Goal: Transaction & Acquisition: Purchase product/service

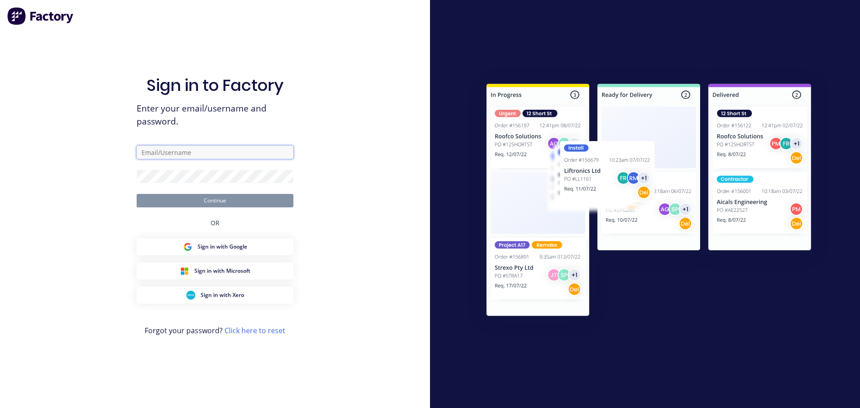
type input "[PERSON_NAME][EMAIL_ADDRESS][DOMAIN_NAME]"
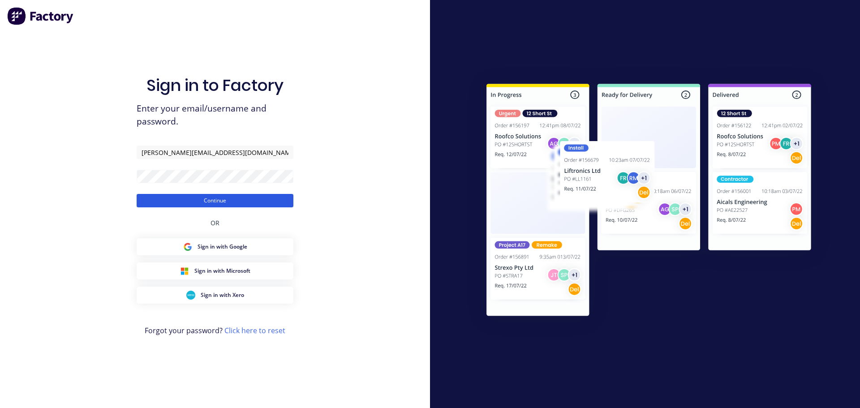
click at [224, 197] on button "Continue" at bounding box center [215, 200] width 157 height 13
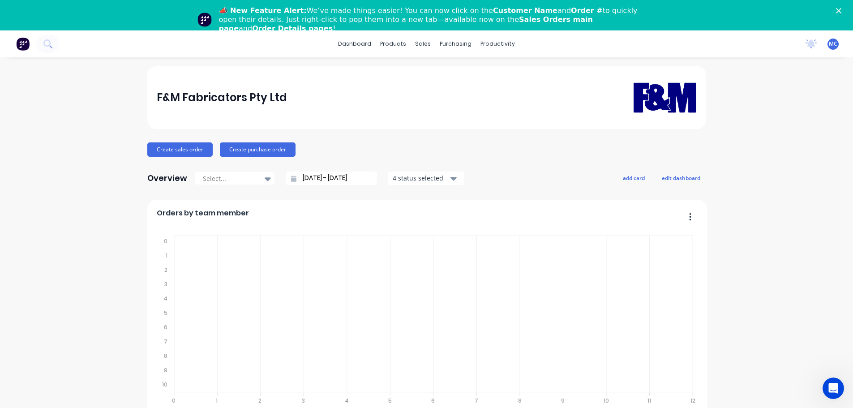
click at [841, 12] on polygon "Close" at bounding box center [838, 10] width 5 height 5
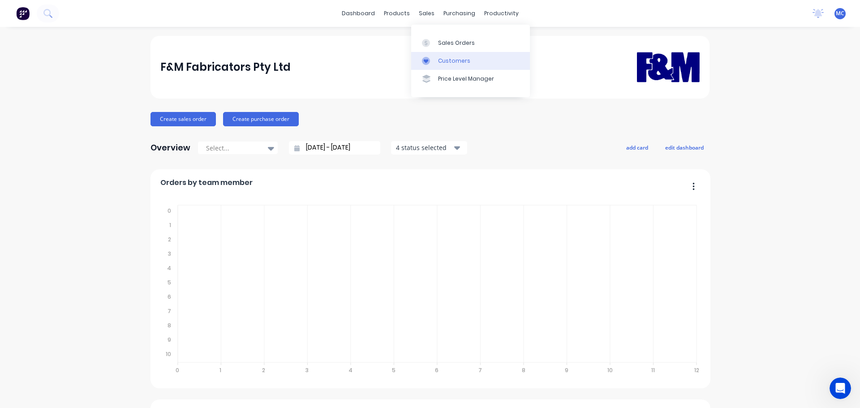
click at [457, 60] on div "Customers" at bounding box center [454, 61] width 32 height 8
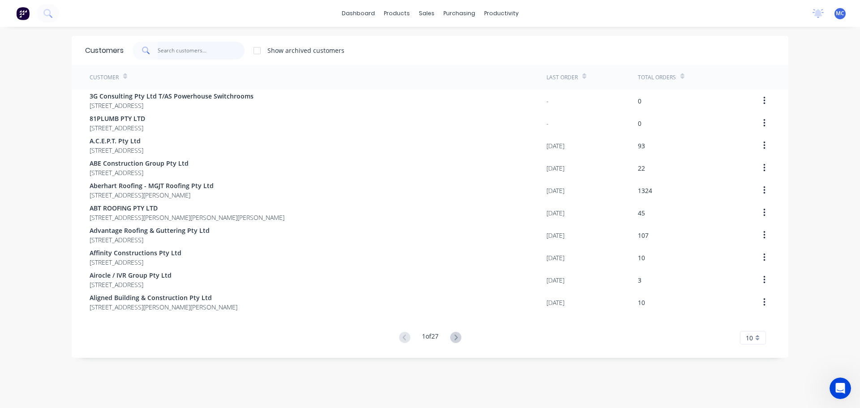
click at [176, 46] on input "text" at bounding box center [201, 51] width 87 height 18
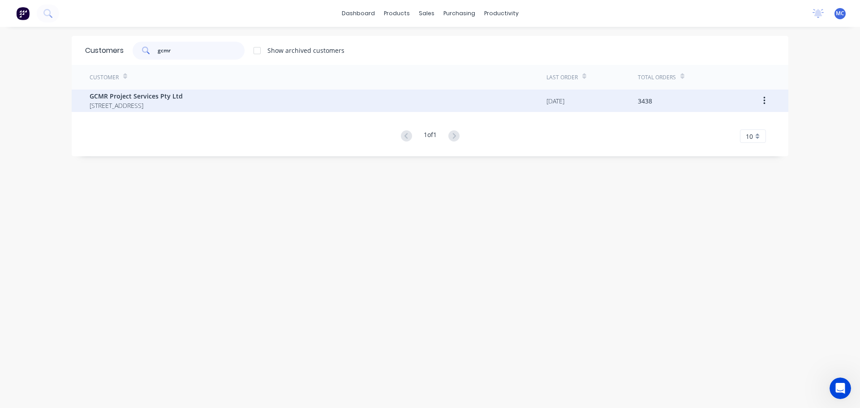
type input "gcmr"
click at [126, 95] on span "GCMR Project Services Pty Ltd" at bounding box center [136, 95] width 93 height 9
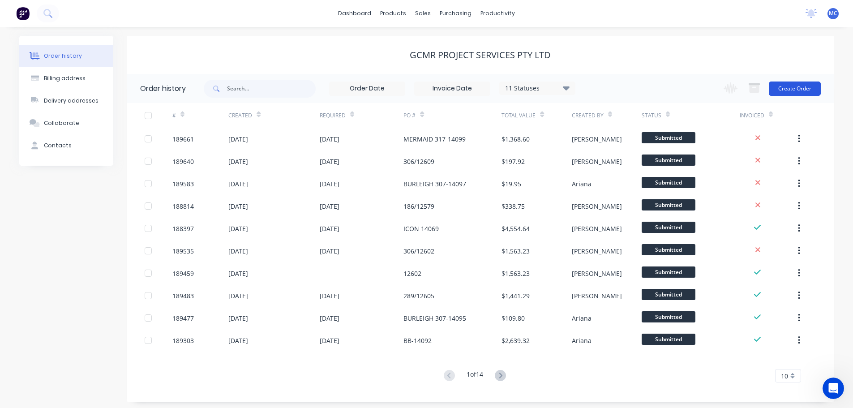
click at [795, 84] on button "Create Order" at bounding box center [795, 88] width 52 height 14
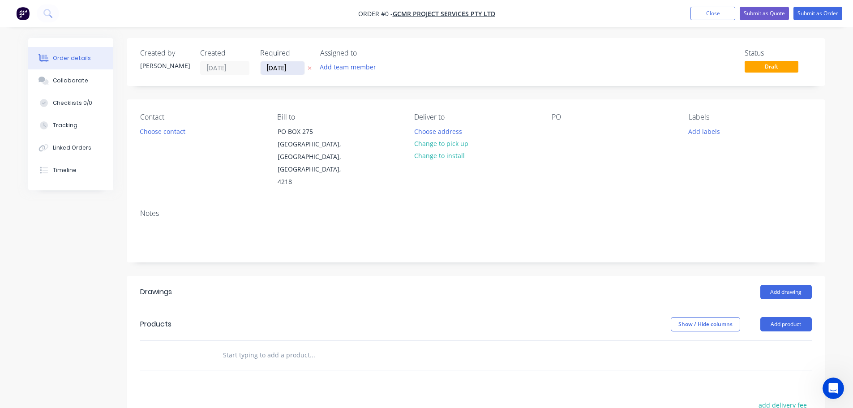
click at [282, 68] on input "[DATE]" at bounding box center [283, 67] width 44 height 13
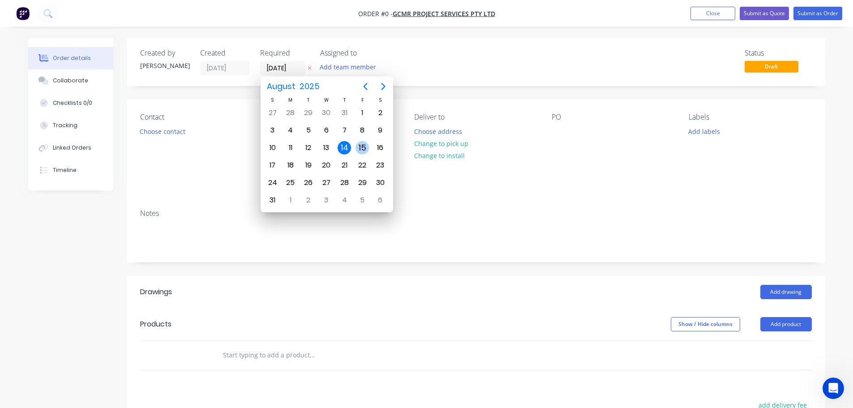
click at [360, 147] on div "15" at bounding box center [362, 147] width 13 height 13
type input "[DATE]"
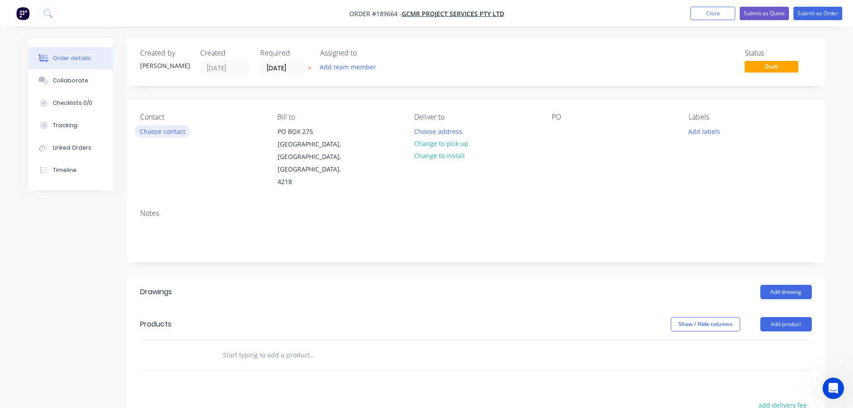
click at [175, 130] on button "Choose contact" at bounding box center [162, 131] width 55 height 12
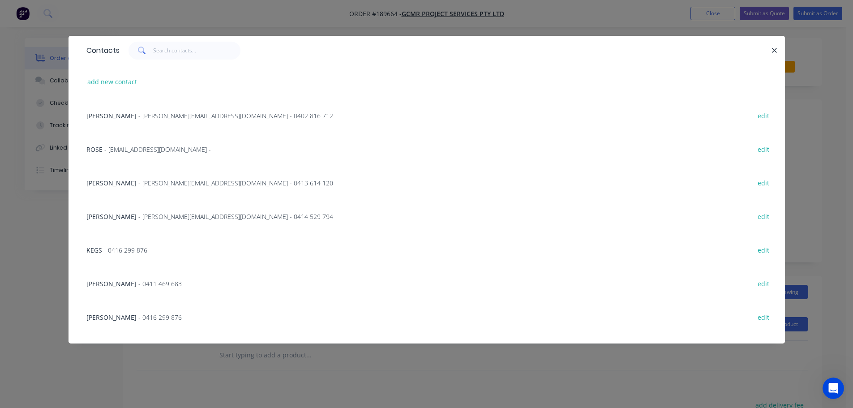
click at [157, 184] on span "- [PERSON_NAME][EMAIL_ADDRESS][DOMAIN_NAME] - 0413 614 120" at bounding box center [235, 183] width 195 height 9
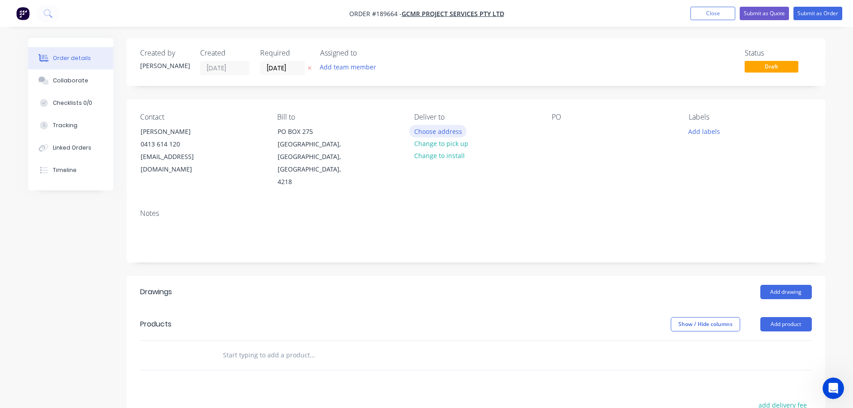
click at [442, 131] on button "Choose address" at bounding box center [437, 131] width 57 height 12
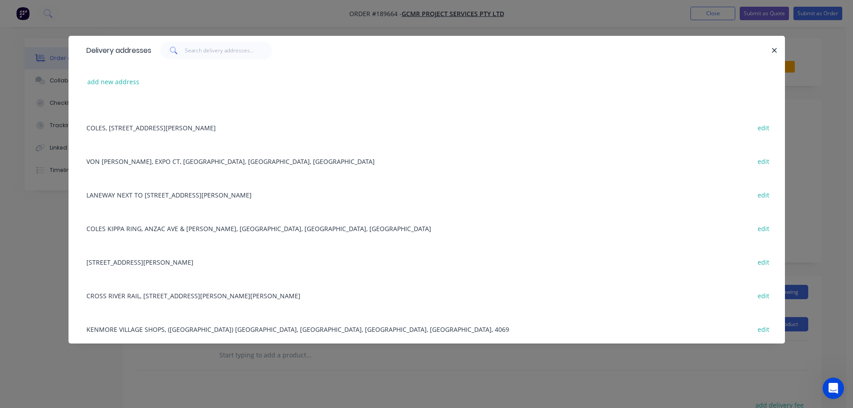
scroll to position [716, 0]
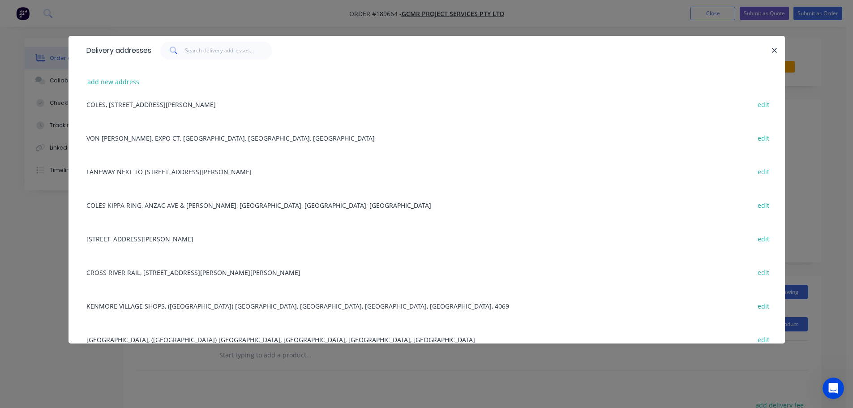
click at [184, 240] on div "[STREET_ADDRESS][PERSON_NAME] edit" at bounding box center [427, 239] width 690 height 34
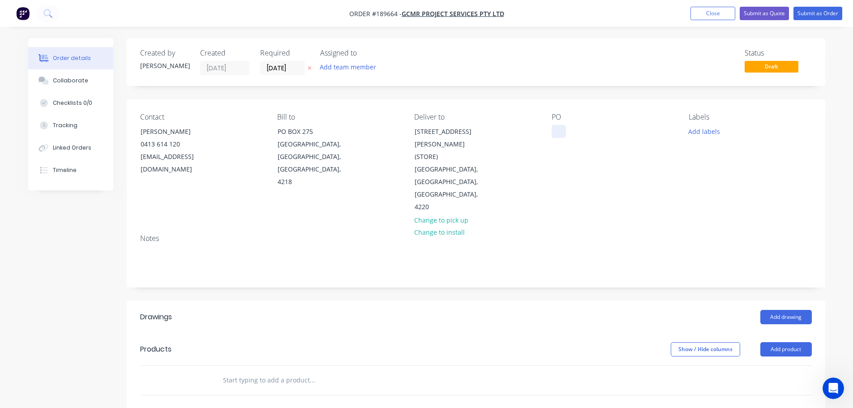
click at [559, 129] on div at bounding box center [559, 131] width 14 height 13
click at [792, 310] on button "Add drawing" at bounding box center [785, 317] width 51 height 14
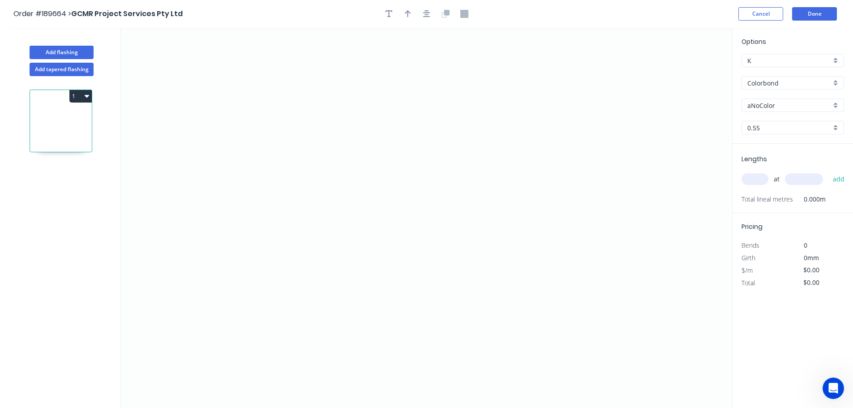
click at [763, 104] on input "aNoColor" at bounding box center [789, 105] width 84 height 9
click at [764, 161] on div "Monument" at bounding box center [793, 163] width 102 height 16
type input "Monument"
click at [754, 178] on input "text" at bounding box center [755, 179] width 27 height 12
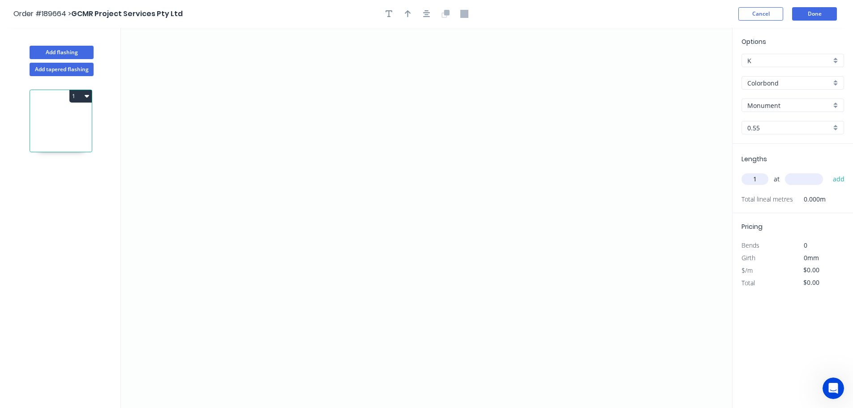
type input "1"
type input "500"
click at [828, 171] on button "add" at bounding box center [838, 178] width 21 height 15
click at [407, 54] on icon "0" at bounding box center [426, 218] width 611 height 380
click at [404, 211] on icon "0" at bounding box center [426, 218] width 611 height 380
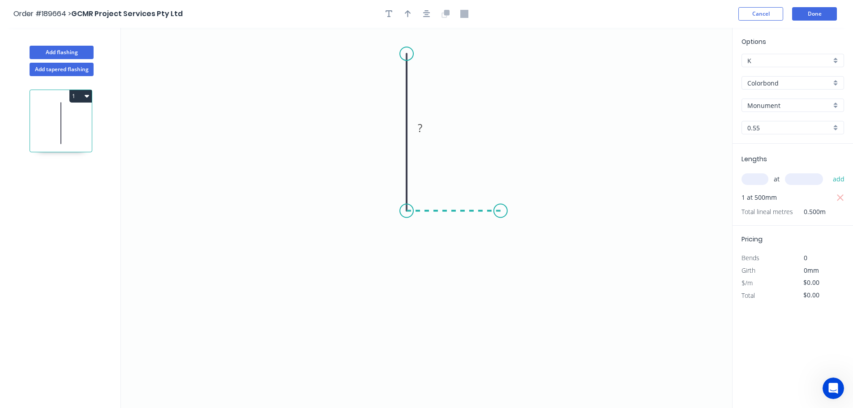
click at [501, 210] on icon "0 ?" at bounding box center [426, 218] width 611 height 380
click at [501, 287] on icon "0 ? ?" at bounding box center [426, 218] width 611 height 380
click at [406, 282] on icon "0 ? ? ?" at bounding box center [426, 218] width 611 height 380
click at [406, 353] on icon "0 ? ? ? ?" at bounding box center [426, 218] width 611 height 380
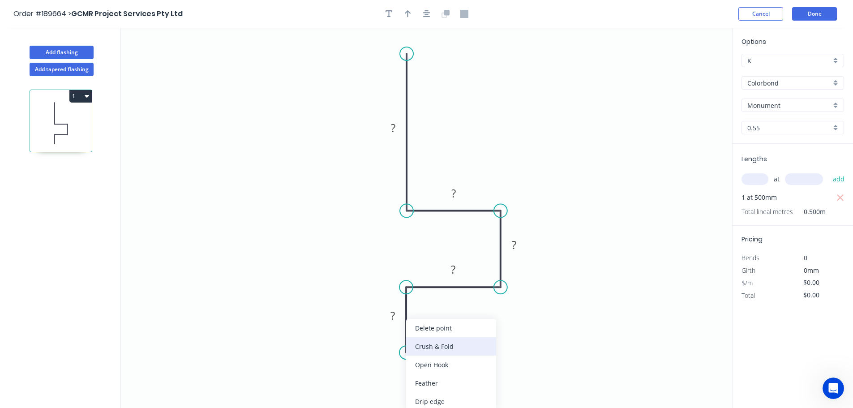
click at [433, 346] on div "Crush & Fold" at bounding box center [451, 346] width 90 height 18
drag, startPoint x: 438, startPoint y: 380, endPoint x: 434, endPoint y: 370, distance: 10.5
click at [437, 380] on div "Flip bend" at bounding box center [452, 380] width 90 height 18
drag, startPoint x: 439, startPoint y: 337, endPoint x: 377, endPoint y: 348, distance: 63.7
click at [377, 348] on rect at bounding box center [363, 348] width 36 height 18
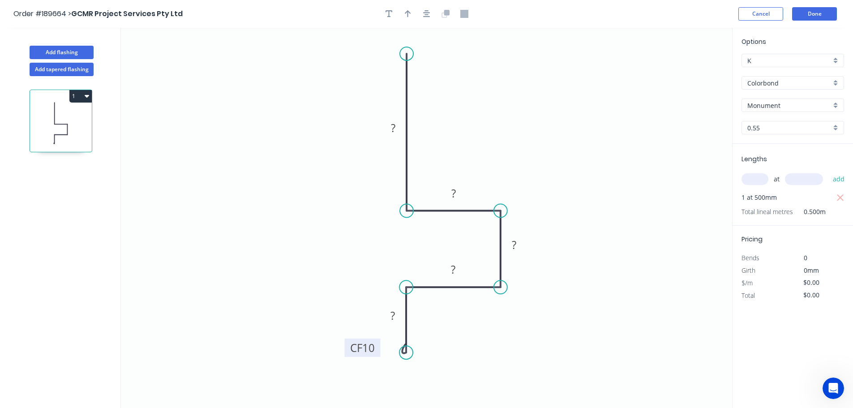
click at [372, 348] on tspan "10" at bounding box center [368, 347] width 13 height 15
type input "$12.26"
click at [411, 14] on icon "button" at bounding box center [408, 14] width 6 height 8
click at [689, 71] on icon at bounding box center [687, 62] width 8 height 29
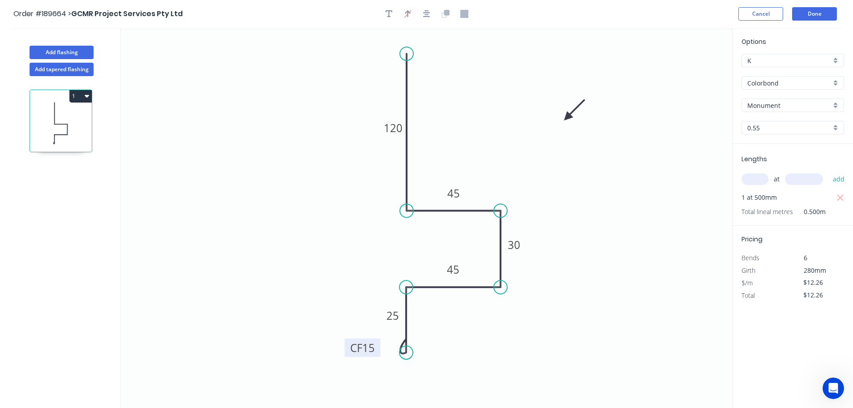
drag, startPoint x: 689, startPoint y: 71, endPoint x: 526, endPoint y: 136, distance: 175.4
click at [562, 123] on icon at bounding box center [575, 110] width 26 height 26
click at [71, 50] on button "Add flashing" at bounding box center [62, 52] width 64 height 13
type input "$0.00"
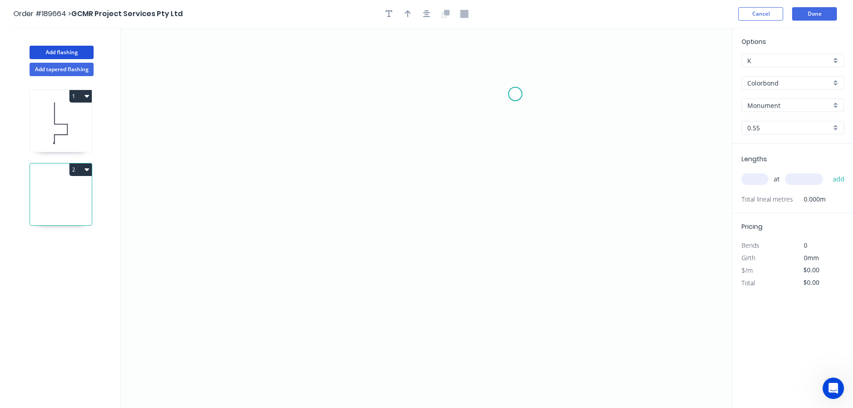
click at [515, 94] on icon "0" at bounding box center [426, 218] width 611 height 380
click at [314, 89] on icon "0" at bounding box center [426, 218] width 611 height 380
click at [314, 246] on icon "0 ?" at bounding box center [426, 218] width 611 height 380
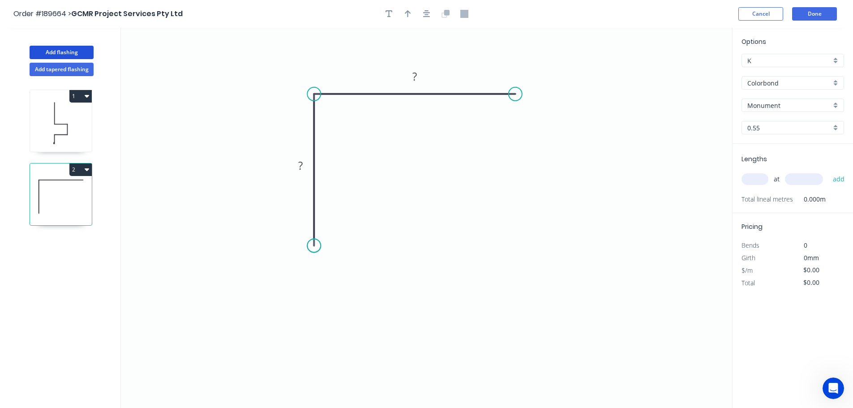
click at [314, 246] on circle at bounding box center [313, 245] width 13 height 13
click at [299, 162] on tspan "?" at bounding box center [300, 165] width 4 height 15
click at [409, 12] on icon "button" at bounding box center [408, 13] width 6 height 7
type input "$4.97"
drag, startPoint x: 686, startPoint y: 71, endPoint x: 446, endPoint y: 191, distance: 268.9
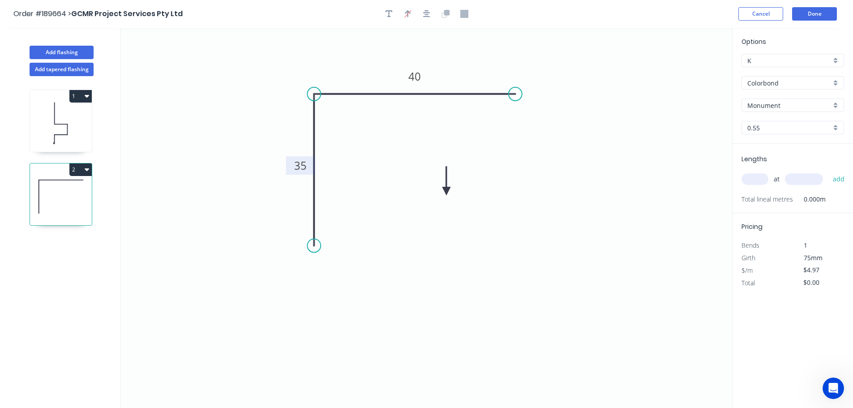
click at [446, 191] on icon at bounding box center [446, 181] width 8 height 29
click at [446, 191] on icon at bounding box center [453, 184] width 26 height 26
click at [446, 191] on icon at bounding box center [456, 191] width 29 height 8
click at [759, 177] on input "text" at bounding box center [755, 179] width 27 height 12
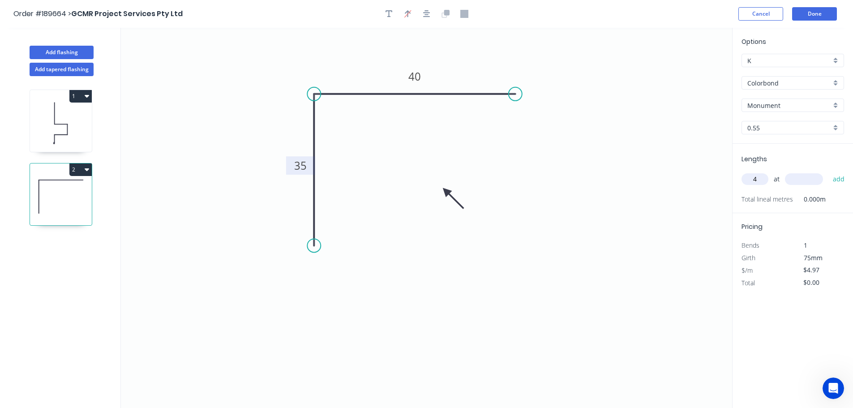
type input "4"
type input "1200"
click at [828, 171] on button "add" at bounding box center [838, 178] width 21 height 15
type input "$23.86"
click at [56, 49] on button "Add flashing" at bounding box center [62, 52] width 64 height 13
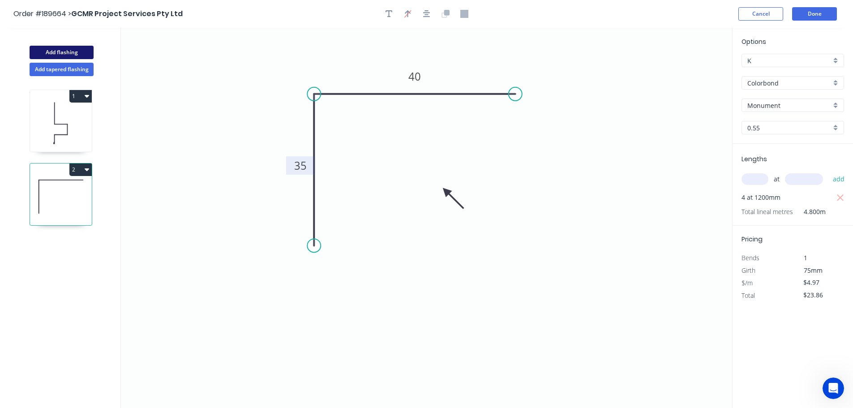
type input "$0.00"
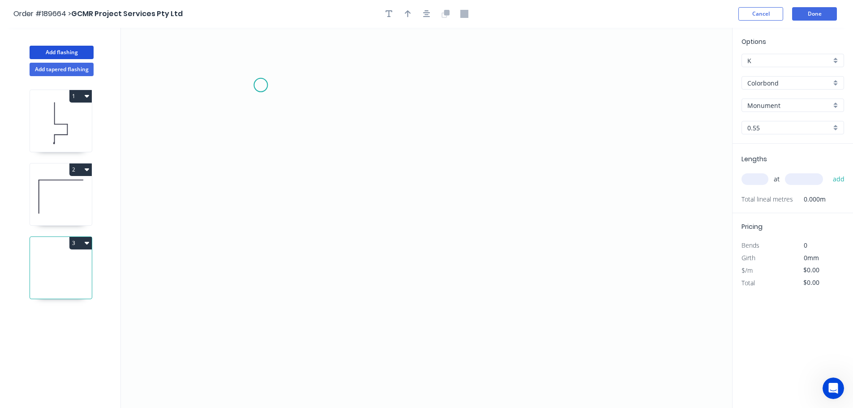
click at [261, 85] on icon "0" at bounding box center [426, 218] width 611 height 380
click at [341, 82] on icon "0" at bounding box center [426, 218] width 611 height 380
click at [334, 327] on icon "0 ?" at bounding box center [426, 218] width 611 height 380
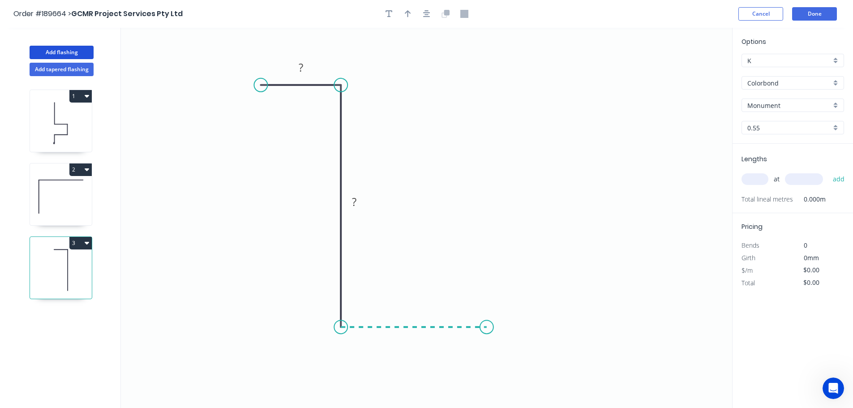
click at [487, 331] on icon "0 ? ?" at bounding box center [426, 218] width 611 height 380
click at [492, 215] on icon "0 ? ? ?" at bounding box center [426, 218] width 611 height 380
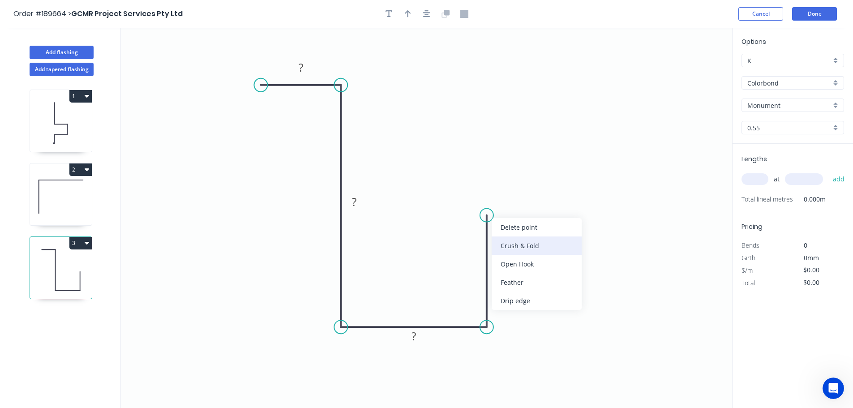
click at [515, 244] on div "Crush & Fold" at bounding box center [537, 245] width 90 height 18
drag, startPoint x: 522, startPoint y: 219, endPoint x: 467, endPoint y: 209, distance: 55.6
click at [467, 209] on rect at bounding box center [451, 213] width 36 height 18
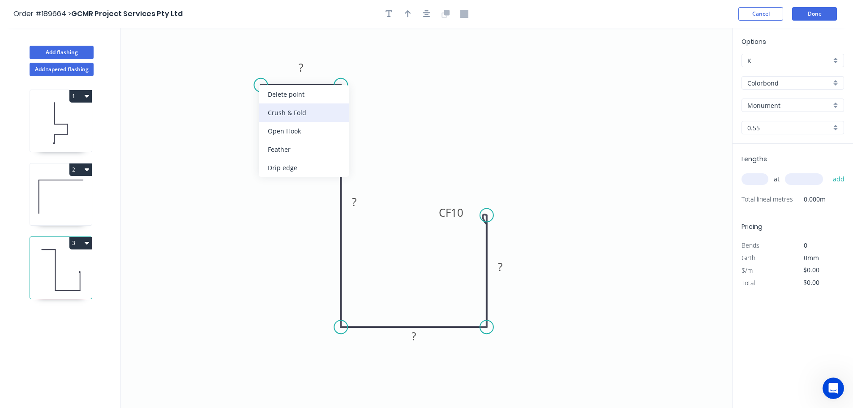
click at [277, 111] on div "Crush & Fold" at bounding box center [304, 112] width 90 height 18
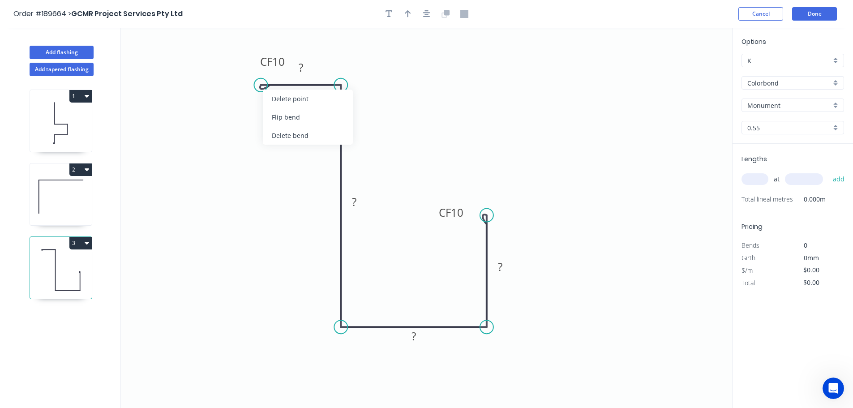
click at [279, 116] on div "Flip bend" at bounding box center [308, 117] width 90 height 18
drag, startPoint x: 287, startPoint y: 100, endPoint x: 266, endPoint y: 51, distance: 53.6
click at [266, 51] on rect at bounding box center [252, 50] width 36 height 18
click at [258, 49] on tspan "10" at bounding box center [257, 50] width 13 height 15
type input "$12.98"
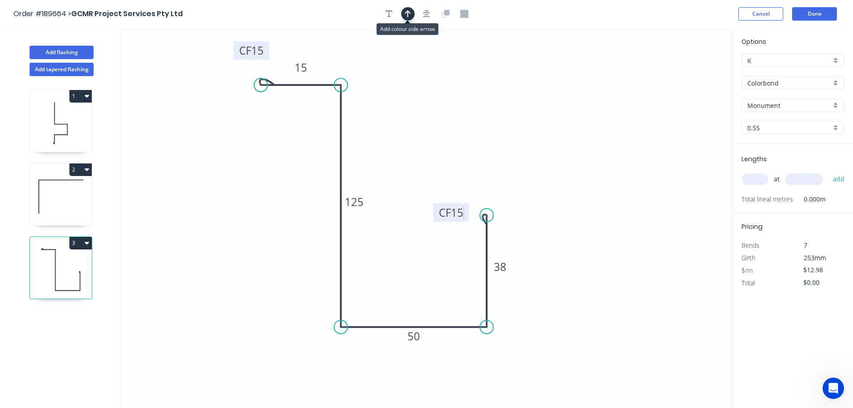
click at [406, 13] on icon "button" at bounding box center [408, 13] width 6 height 7
drag, startPoint x: 687, startPoint y: 70, endPoint x: 286, endPoint y: 179, distance: 415.7
click at [286, 179] on icon at bounding box center [286, 168] width 8 height 29
click at [755, 175] on input "text" at bounding box center [755, 179] width 27 height 12
type input "4"
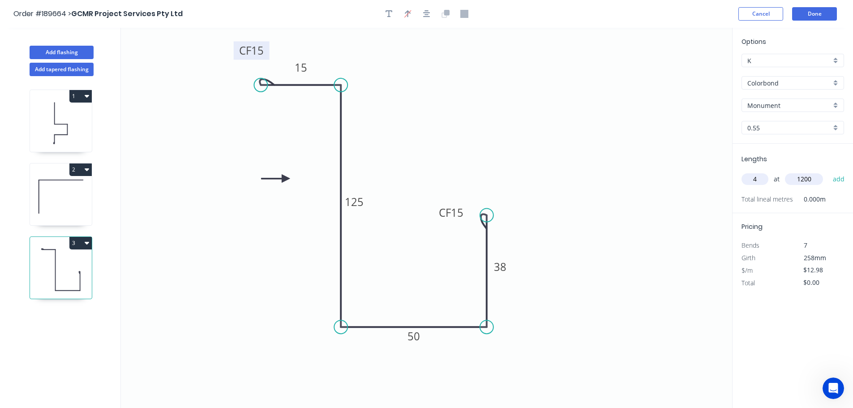
type input "1200"
click at [828, 171] on button "add" at bounding box center [838, 178] width 21 height 15
type input "$62.30"
click at [65, 53] on button "Add flashing" at bounding box center [62, 52] width 64 height 13
type input "$0.00"
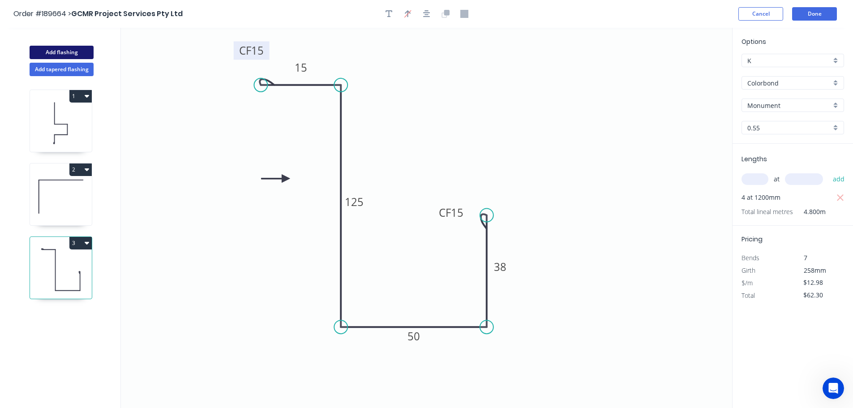
type input "$0.00"
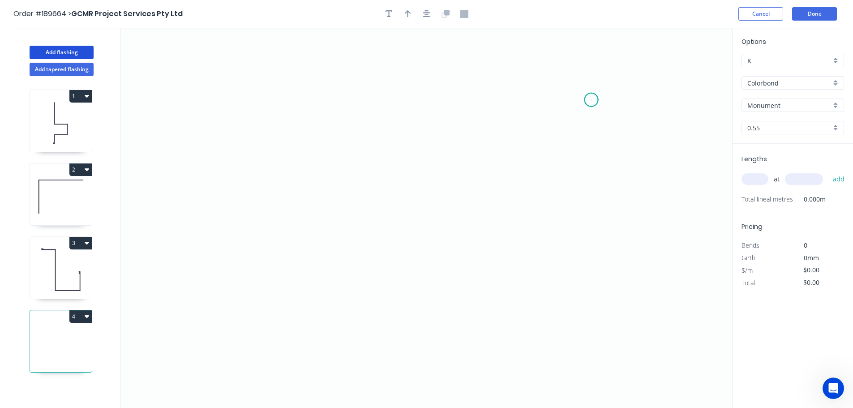
click at [592, 100] on icon "0" at bounding box center [426, 218] width 611 height 380
click at [319, 93] on icon "0" at bounding box center [426, 218] width 611 height 380
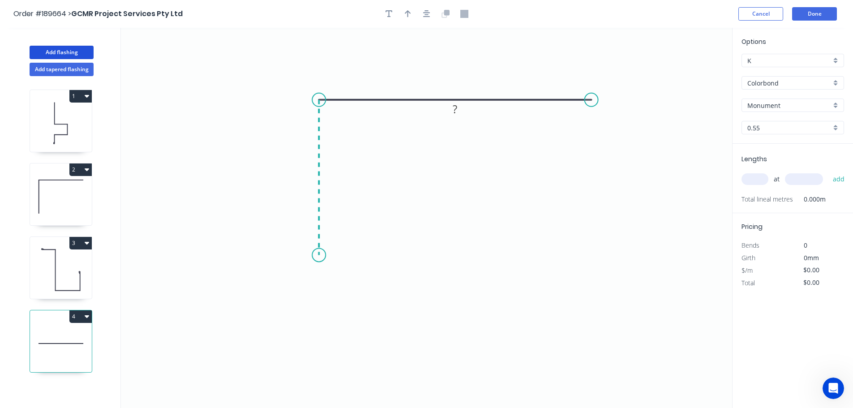
click at [322, 255] on icon "0 ?" at bounding box center [426, 218] width 611 height 380
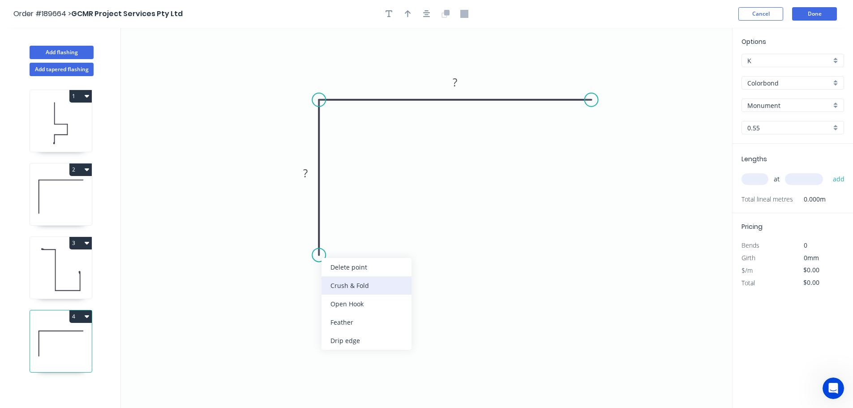
click at [348, 285] on div "Crush & Fold" at bounding box center [367, 285] width 90 height 18
drag, startPoint x: 285, startPoint y: 239, endPoint x: 365, endPoint y: 252, distance: 81.1
click at [365, 252] on rect at bounding box center [380, 251] width 36 height 18
click at [617, 165] on div "Feather" at bounding box center [641, 165] width 90 height 18
drag, startPoint x: 616, startPoint y: 82, endPoint x: 595, endPoint y: 142, distance: 63.4
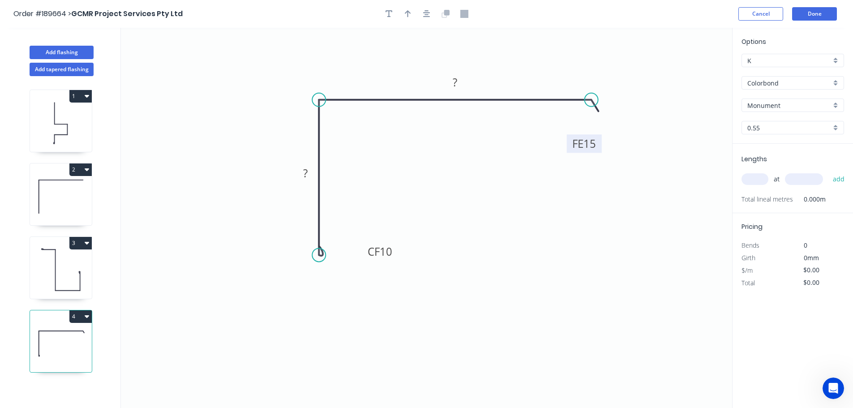
click at [597, 144] on rect at bounding box center [584, 143] width 35 height 18
click at [585, 143] on tspan "15" at bounding box center [585, 144] width 13 height 15
drag, startPoint x: 410, startPoint y: 15, endPoint x: 460, endPoint y: 30, distance: 52.4
click at [409, 15] on icon "button" at bounding box center [408, 14] width 6 height 8
type input "$8.97"
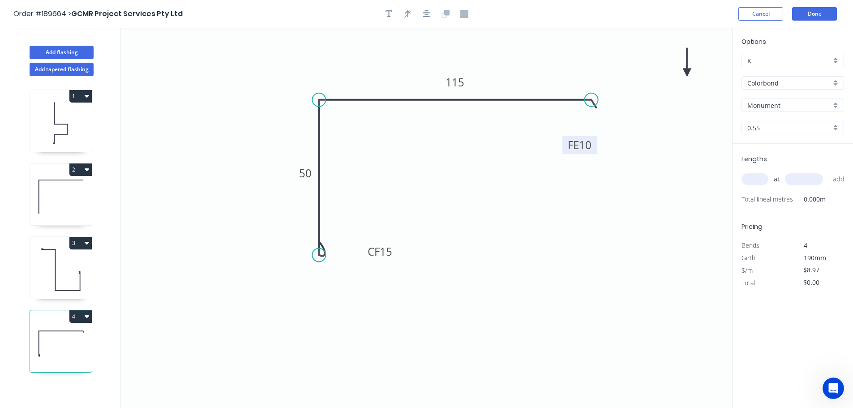
drag, startPoint x: 690, startPoint y: 71, endPoint x: 612, endPoint y: 82, distance: 79.2
click at [582, 86] on icon "0 CF 15 50 FE 10 115" at bounding box center [426, 218] width 611 height 380
drag, startPoint x: 688, startPoint y: 70, endPoint x: 260, endPoint y: 95, distance: 428.8
click at [260, 95] on icon at bounding box center [260, 85] width 8 height 29
click at [758, 178] on input "text" at bounding box center [755, 179] width 27 height 12
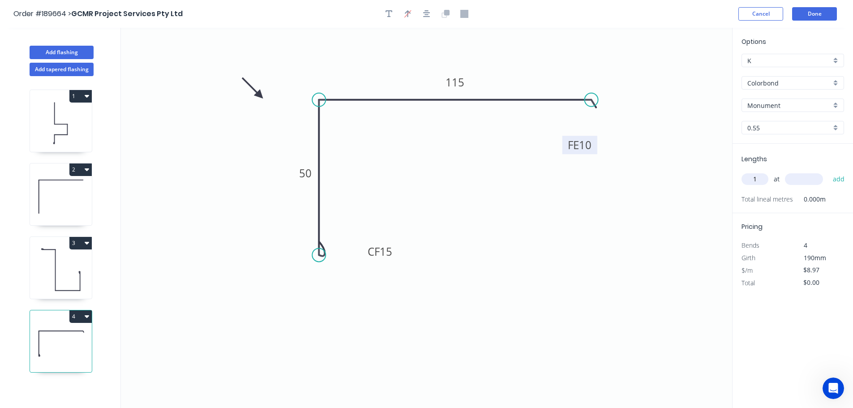
type input "1"
type input "2500"
click at [828, 171] on button "add" at bounding box center [838, 178] width 21 height 15
type input "$22.43"
click at [819, 16] on button "Done" at bounding box center [814, 13] width 45 height 13
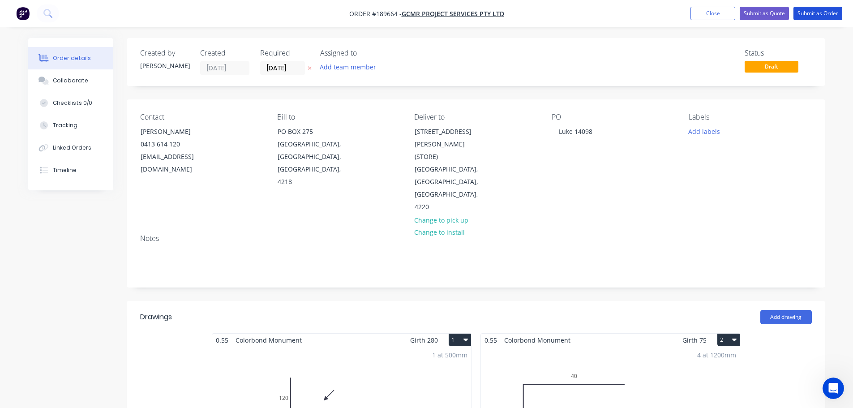
click at [819, 16] on button "Submit as Order" at bounding box center [817, 13] width 49 height 13
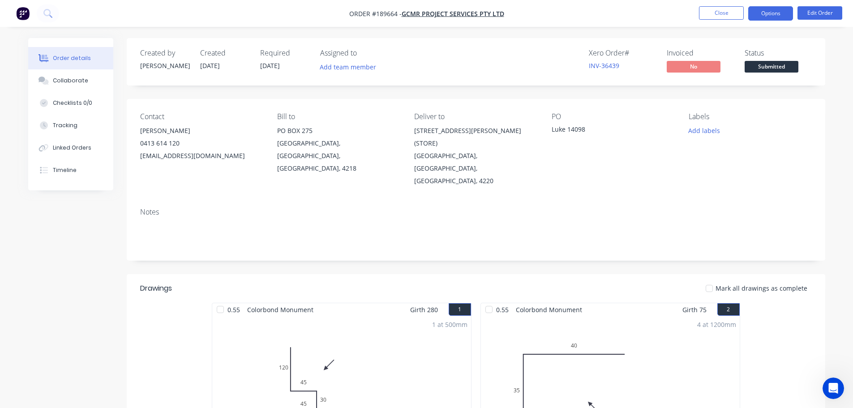
click at [773, 14] on button "Options" at bounding box center [770, 13] width 45 height 14
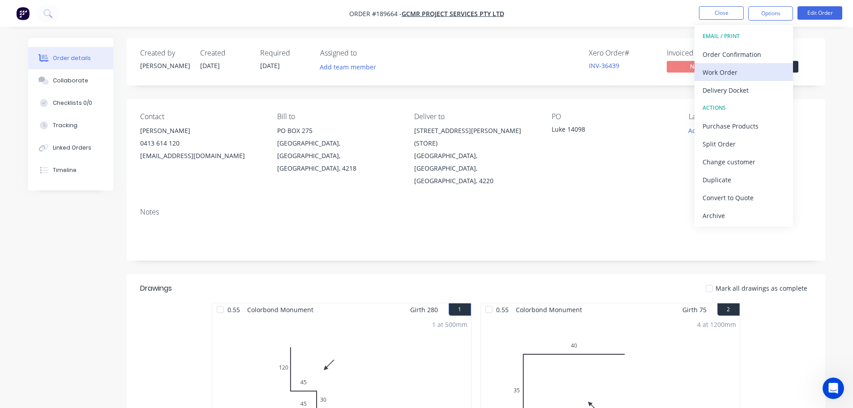
click at [726, 77] on div "Work Order" at bounding box center [744, 72] width 82 height 13
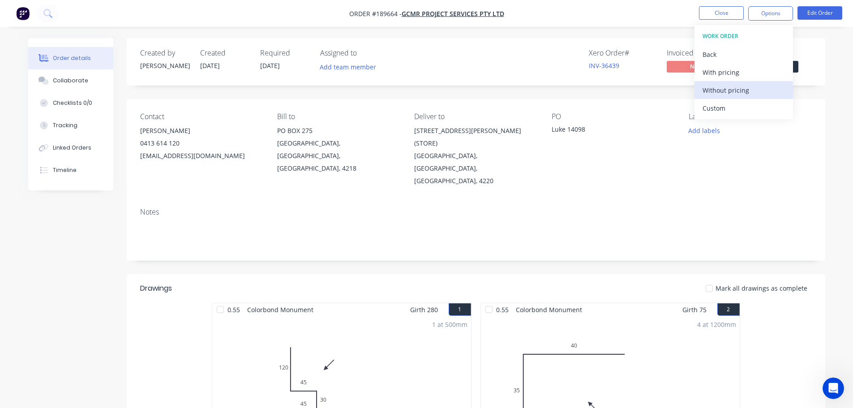
click at [724, 90] on div "Without pricing" at bounding box center [744, 90] width 82 height 13
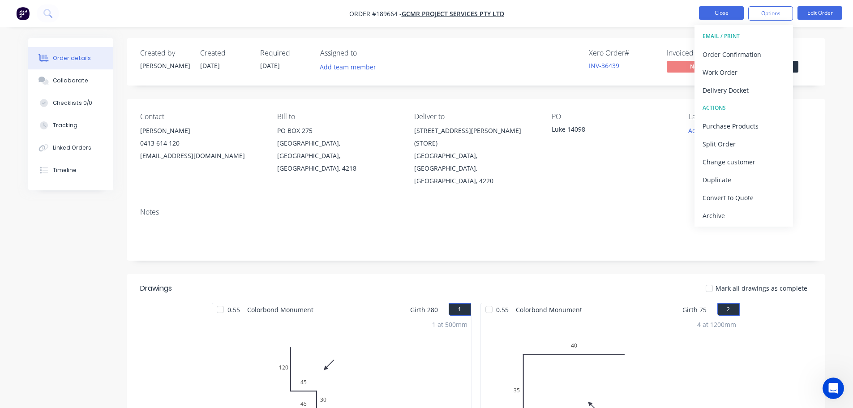
click at [718, 9] on button "Close" at bounding box center [721, 12] width 45 height 13
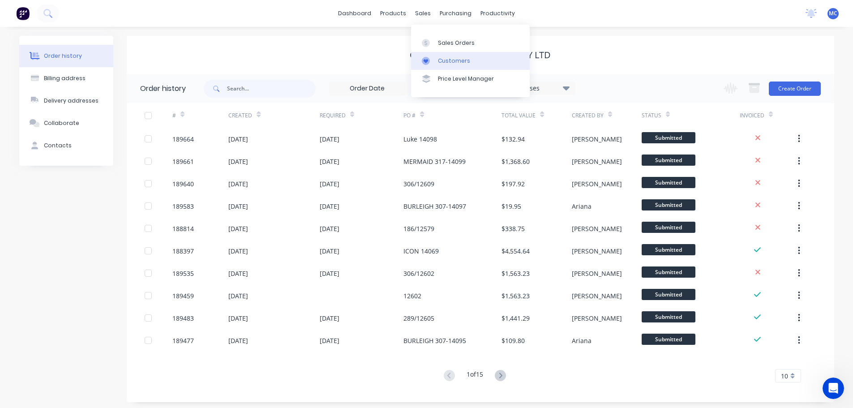
click at [450, 53] on link "Customers" at bounding box center [470, 61] width 119 height 18
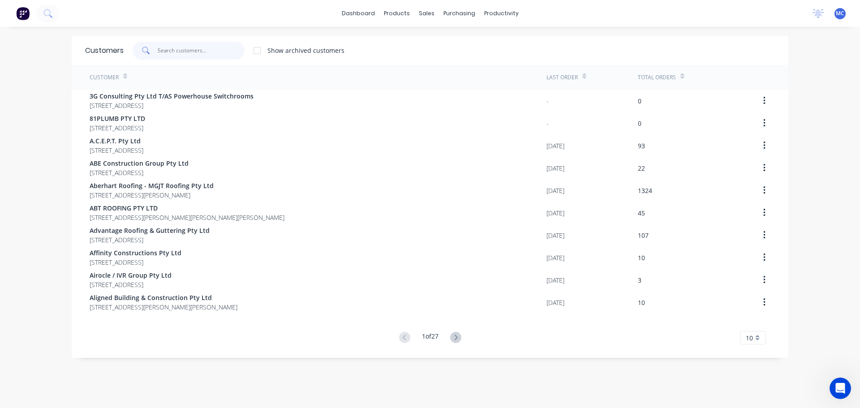
click at [218, 47] on input "text" at bounding box center [201, 51] width 87 height 18
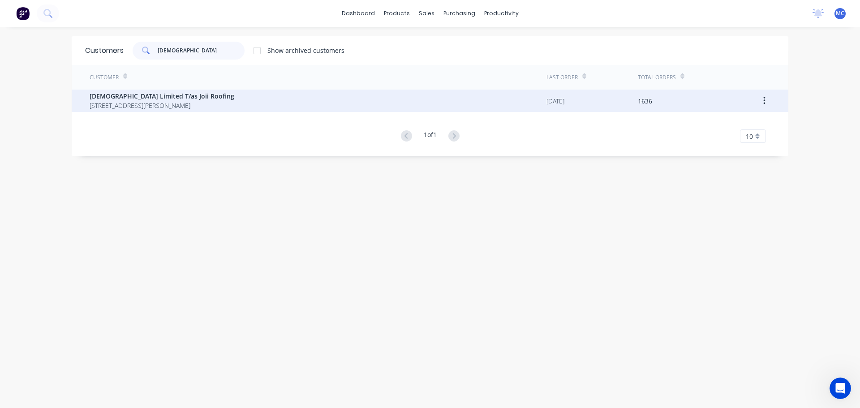
type input "[DEMOGRAPHIC_DATA]"
click at [136, 99] on span "[DEMOGRAPHIC_DATA] Limited T/as Joii Roofing" at bounding box center [162, 95] width 145 height 9
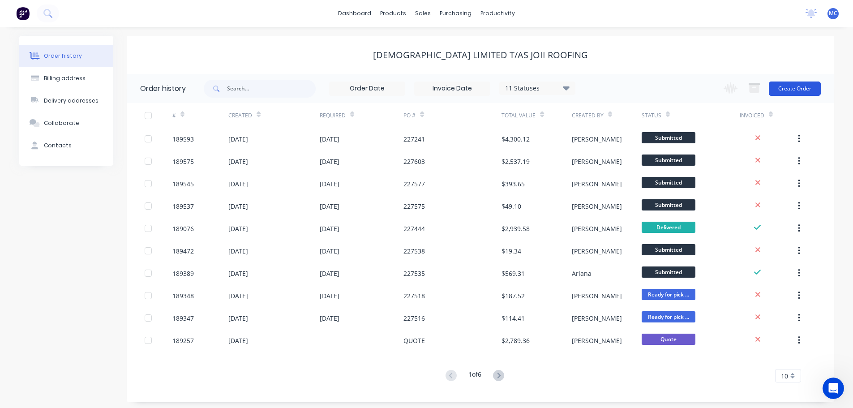
click at [797, 85] on button "Create Order" at bounding box center [795, 88] width 52 height 14
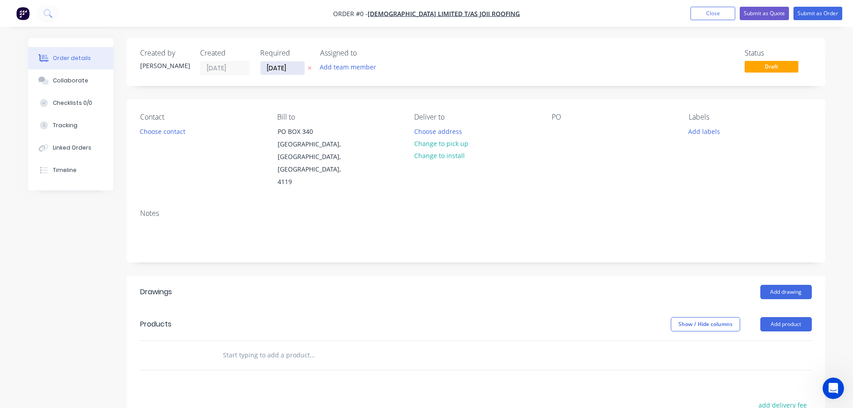
click at [281, 66] on input "[DATE]" at bounding box center [283, 67] width 44 height 13
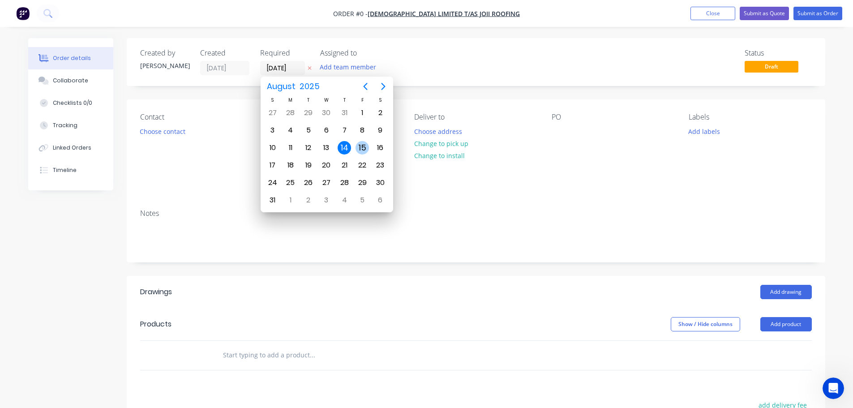
click at [365, 143] on div "15" at bounding box center [362, 147] width 13 height 13
type input "[DATE]"
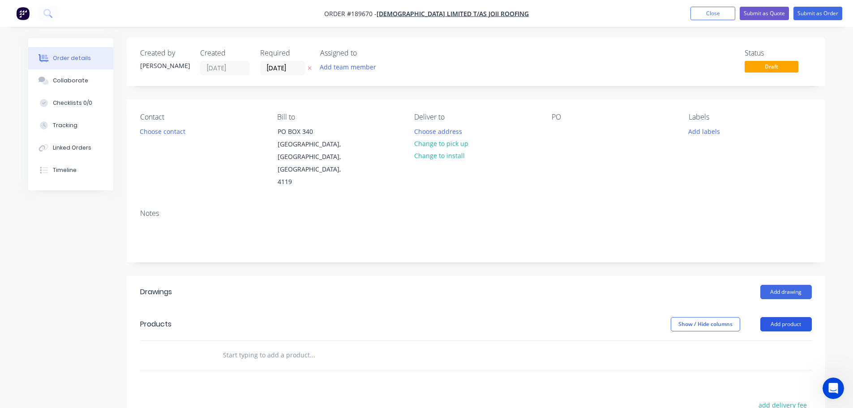
click at [785, 317] on button "Add product" at bounding box center [785, 324] width 51 height 14
click at [764, 340] on div "Product catalogue" at bounding box center [769, 346] width 69 height 13
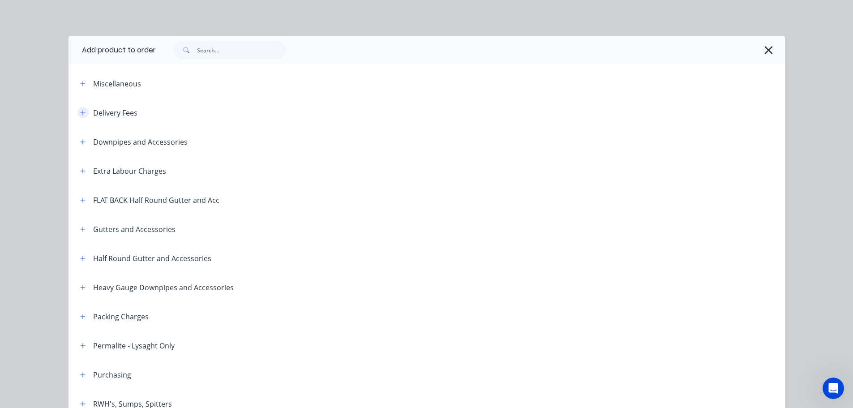
click at [80, 111] on icon "button" at bounding box center [82, 113] width 5 height 6
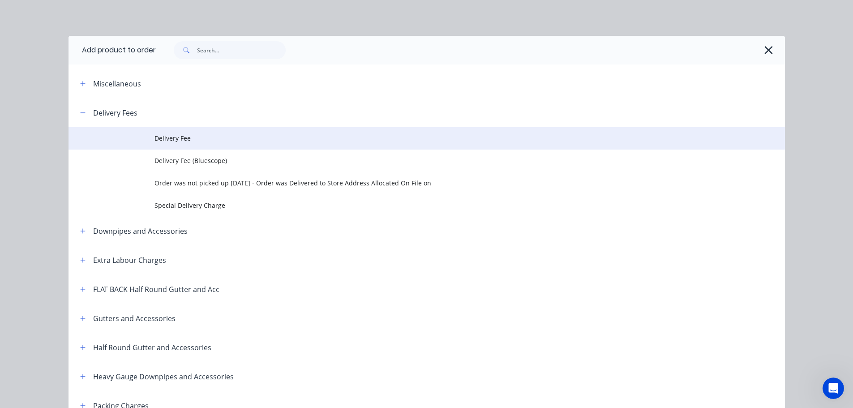
click at [170, 133] on td "Delivery Fee" at bounding box center [469, 138] width 630 height 22
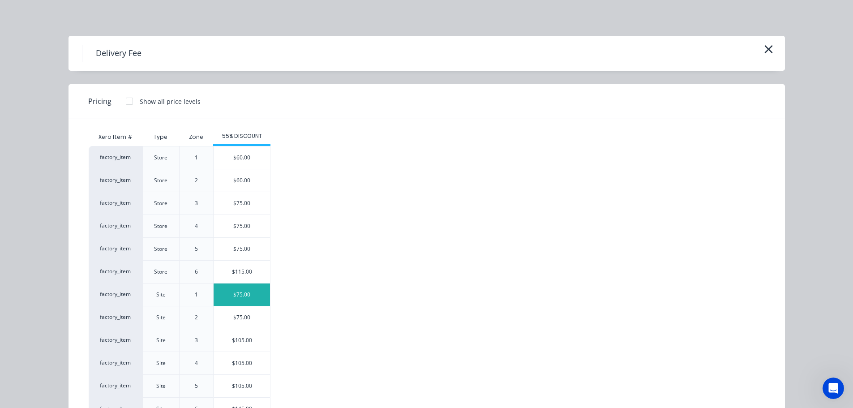
click at [242, 294] on div "$75.00" at bounding box center [242, 294] width 56 height 22
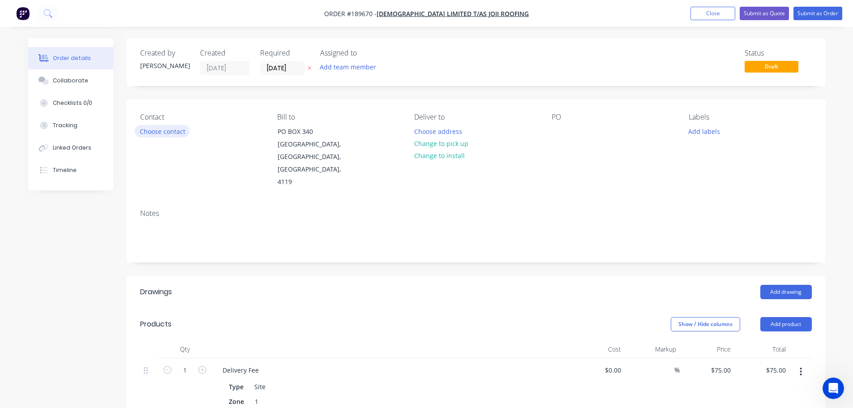
click at [160, 132] on button "Choose contact" at bounding box center [162, 131] width 55 height 12
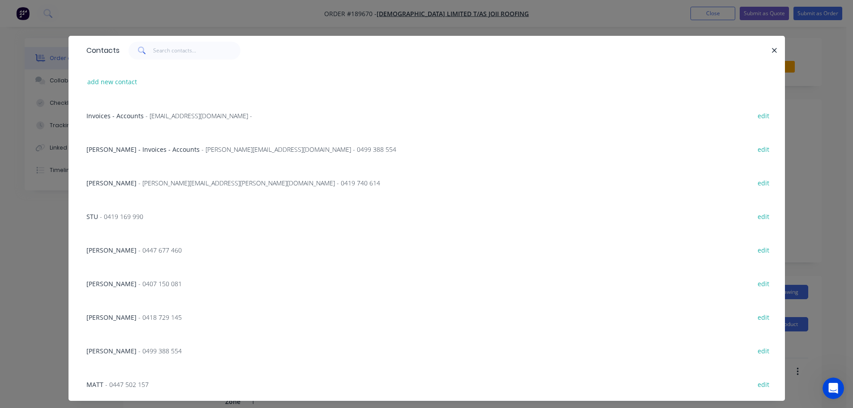
click at [140, 185] on span "- [PERSON_NAME][EMAIL_ADDRESS][PERSON_NAME][DOMAIN_NAME] - 0419 740 614" at bounding box center [259, 183] width 242 height 9
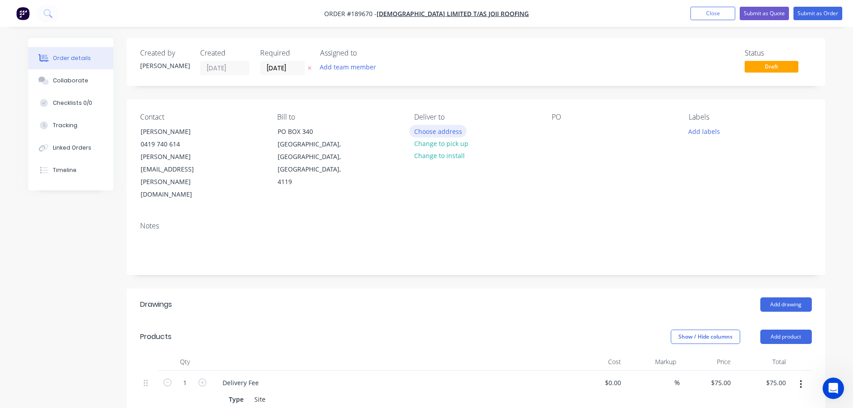
click at [430, 129] on button "Choose address" at bounding box center [437, 131] width 57 height 12
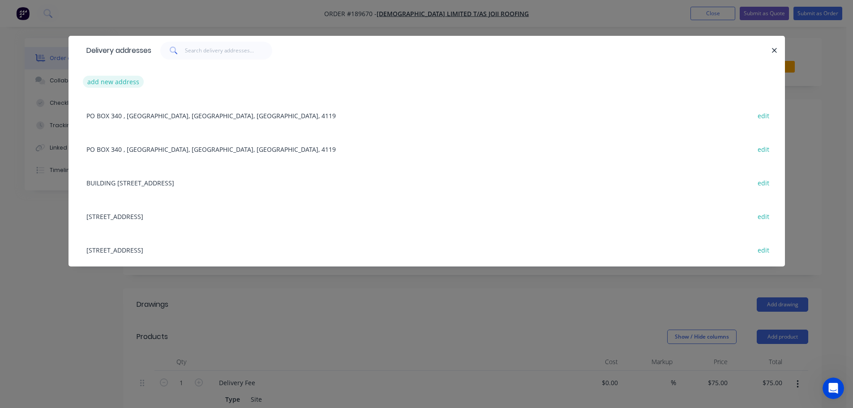
click at [110, 81] on button "add new address" at bounding box center [113, 82] width 61 height 12
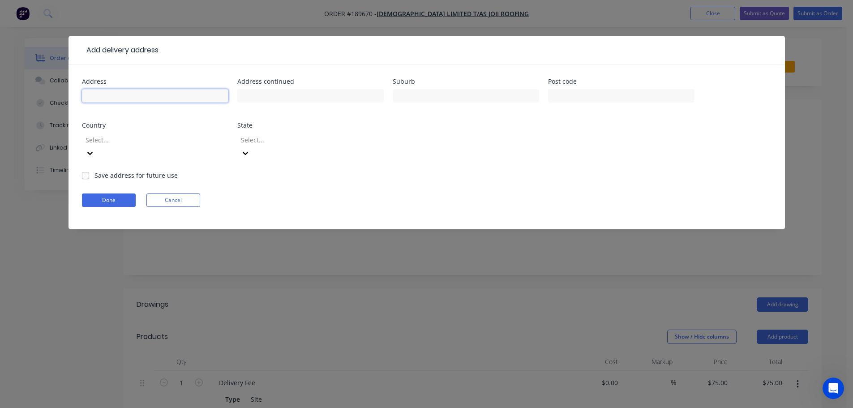
click at [120, 95] on input "text" at bounding box center [155, 95] width 146 height 13
type input "B6 U38-46 #10 Astral Crt"
type input "Flinders View"
click button "Done" at bounding box center [109, 199] width 54 height 13
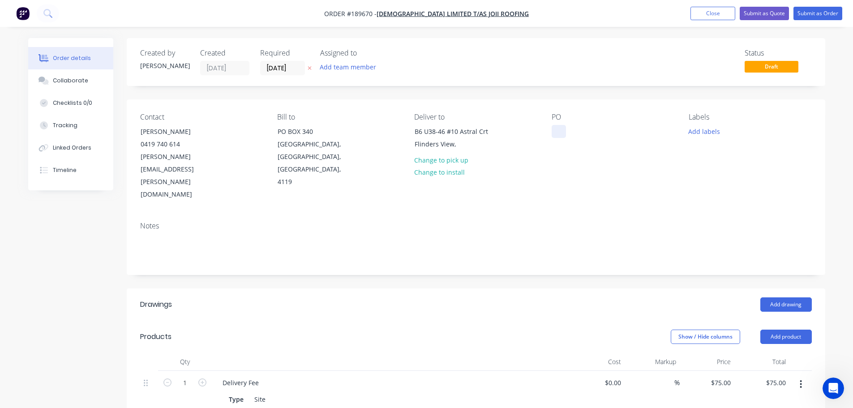
click at [556, 133] on div at bounding box center [559, 131] width 14 height 13
click at [781, 297] on button "Add drawing" at bounding box center [785, 304] width 51 height 14
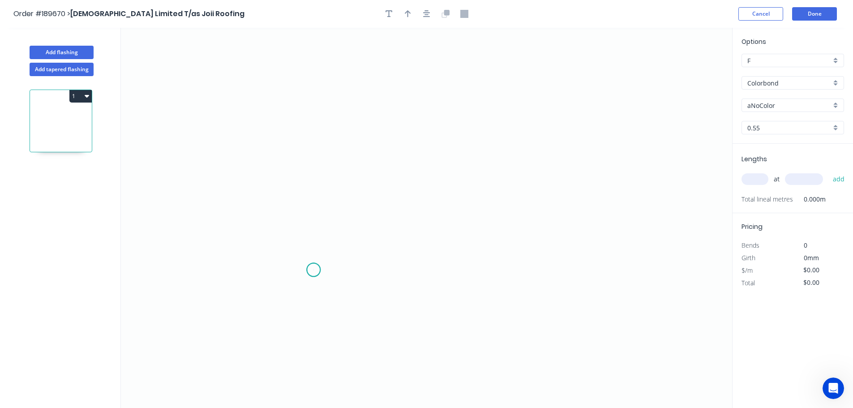
click at [313, 270] on icon "0" at bounding box center [426, 218] width 611 height 380
click at [318, 140] on icon "0" at bounding box center [426, 218] width 611 height 380
click at [219, 139] on icon "0 ?" at bounding box center [426, 218] width 611 height 380
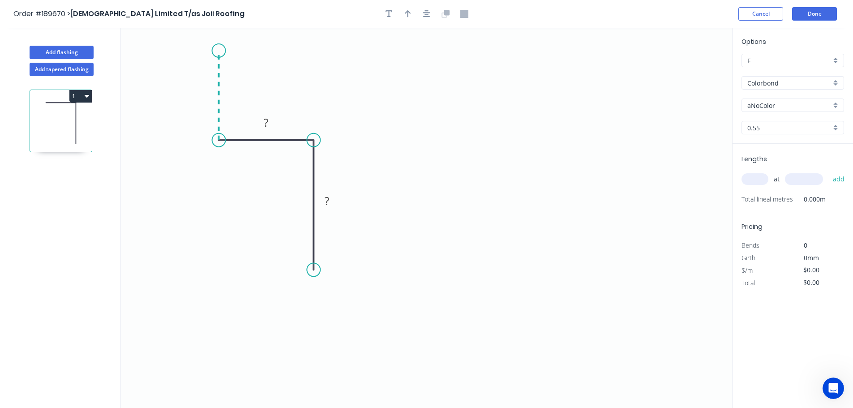
click at [219, 51] on icon "0 ? ?" at bounding box center [426, 218] width 611 height 380
click at [581, 60] on icon "0 ? ? ?" at bounding box center [426, 218] width 611 height 380
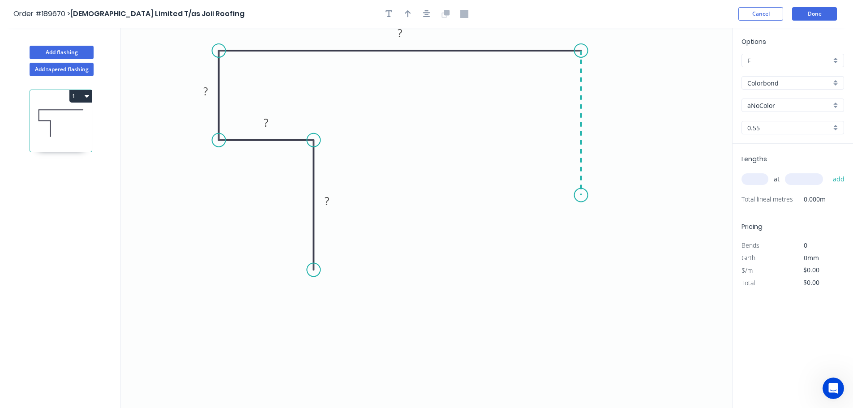
click at [581, 195] on icon "0 ? ? ? ?" at bounding box center [426, 218] width 611 height 380
click at [600, 223] on div "Crush & Fold" at bounding box center [626, 225] width 90 height 18
click at [605, 223] on div "Flip bend" at bounding box center [625, 223] width 90 height 18
drag, startPoint x: 578, startPoint y: 209, endPoint x: 550, endPoint y: 195, distance: 31.0
click at [550, 195] on rect at bounding box center [534, 189] width 36 height 18
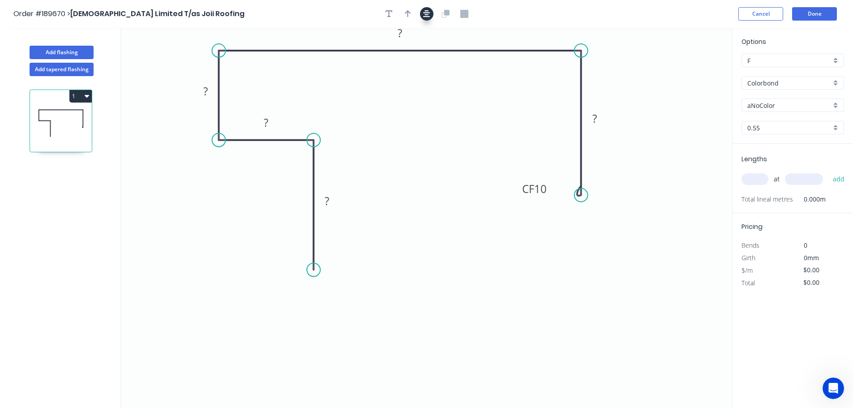
click at [428, 19] on button "button" at bounding box center [426, 13] width 13 height 13
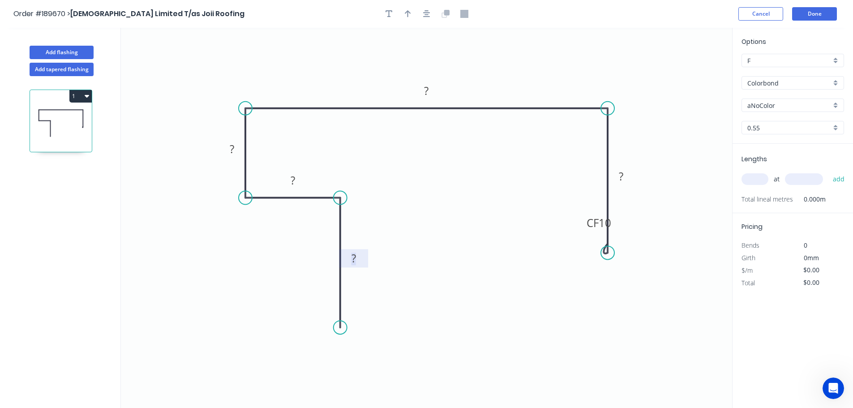
click at [355, 260] on tspan "?" at bounding box center [354, 258] width 4 height 15
type input "$17.94"
drag, startPoint x: 583, startPoint y: 227, endPoint x: 534, endPoint y: 259, distance: 58.9
click at [534, 259] on rect at bounding box center [550, 255] width 36 height 18
click at [407, 14] on icon "button" at bounding box center [408, 14] width 6 height 8
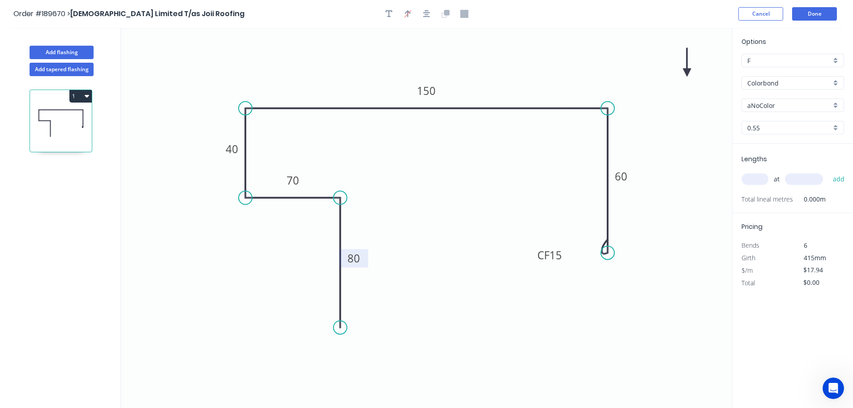
click at [687, 71] on icon at bounding box center [687, 62] width 8 height 29
drag, startPoint x: 687, startPoint y: 71, endPoint x: 672, endPoint y: 68, distance: 15.2
click at [672, 68] on icon at bounding box center [679, 60] width 26 height 26
click at [751, 179] on input "text" at bounding box center [755, 179] width 27 height 12
type input "3"
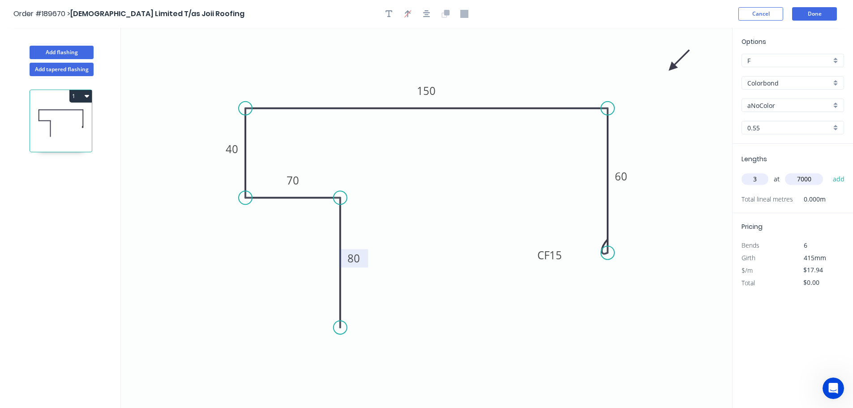
type input "7000"
click at [828, 171] on button "add" at bounding box center [838, 178] width 21 height 15
type input "$376.74"
click at [768, 105] on input "aNoColor" at bounding box center [789, 105] width 84 height 9
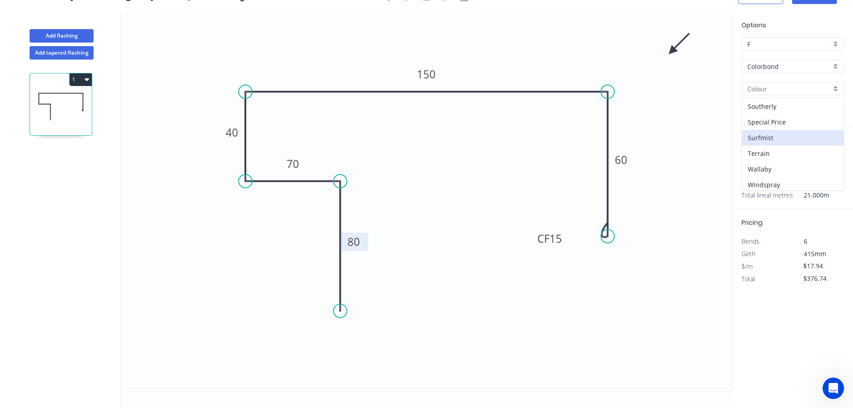
scroll to position [313, 0]
click at [766, 135] on div "Surfmist" at bounding box center [793, 137] width 102 height 16
type input "Surfmist"
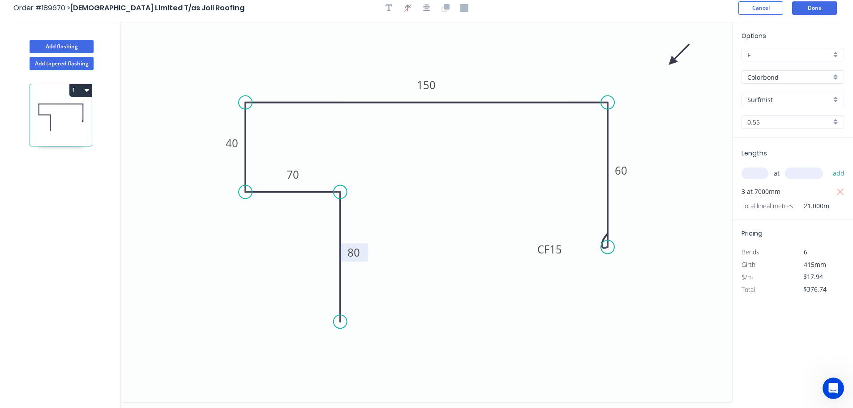
scroll to position [0, 0]
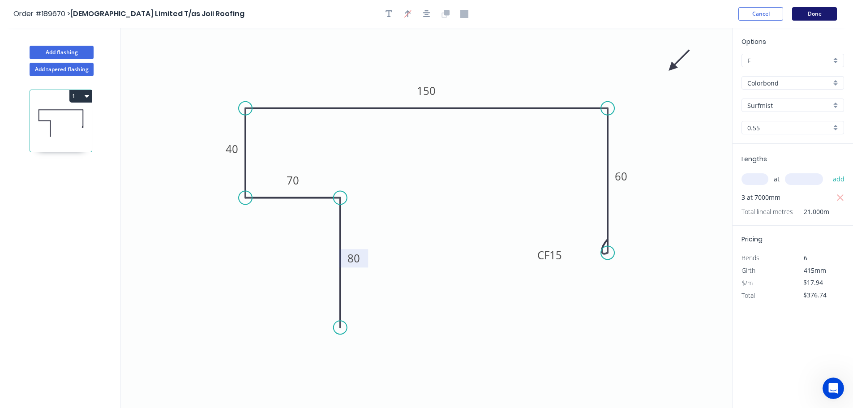
click at [811, 13] on button "Done" at bounding box center [814, 13] width 45 height 13
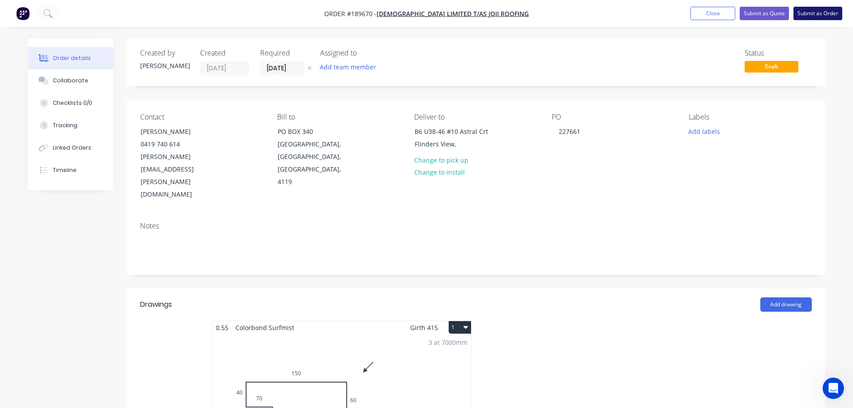
click at [822, 14] on button "Submit as Order" at bounding box center [817, 13] width 49 height 13
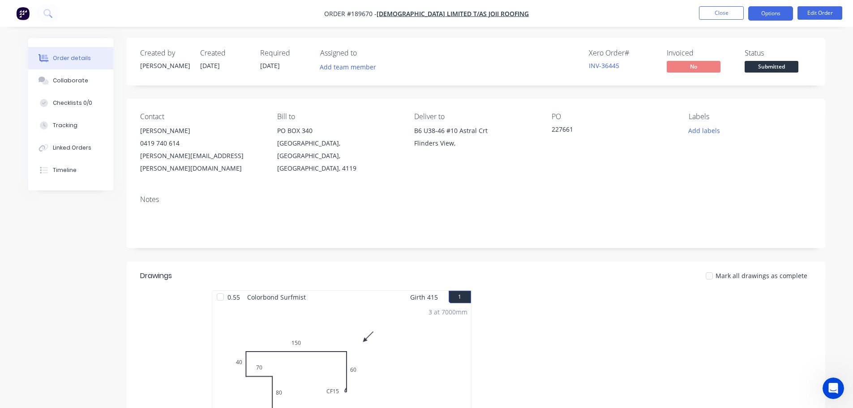
click at [762, 12] on button "Options" at bounding box center [770, 13] width 45 height 14
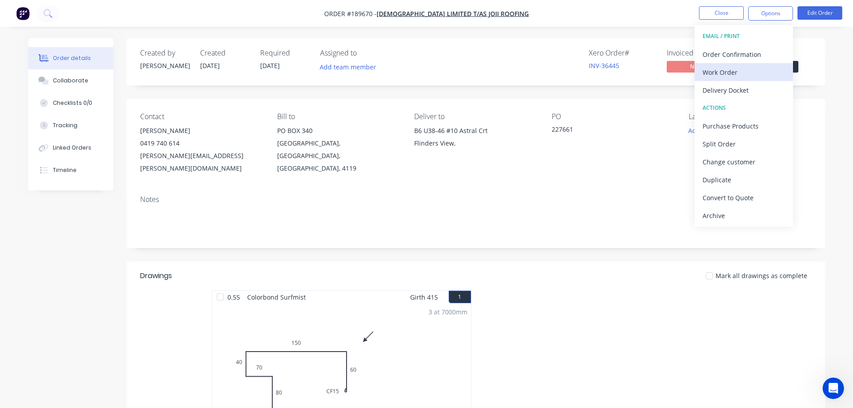
click at [720, 68] on div "Work Order" at bounding box center [744, 72] width 82 height 13
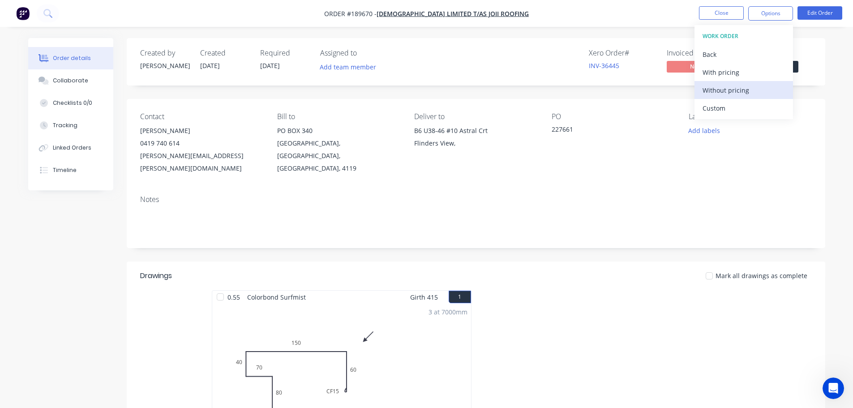
click at [715, 89] on div "Without pricing" at bounding box center [744, 90] width 82 height 13
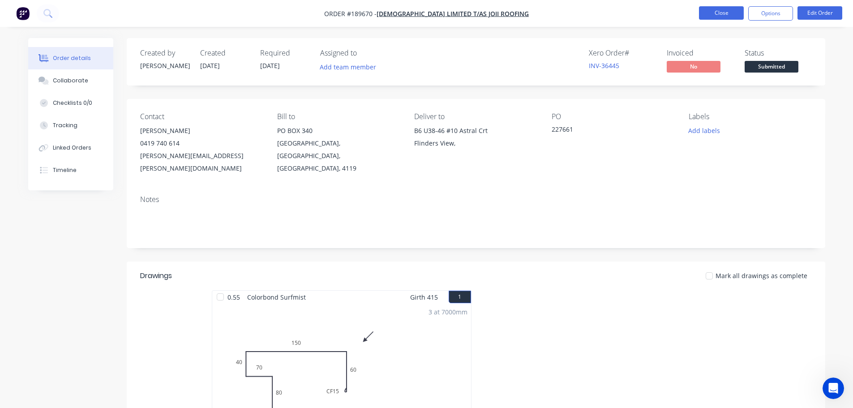
click at [728, 10] on button "Close" at bounding box center [721, 12] width 45 height 13
